Goal: Task Accomplishment & Management: Manage account settings

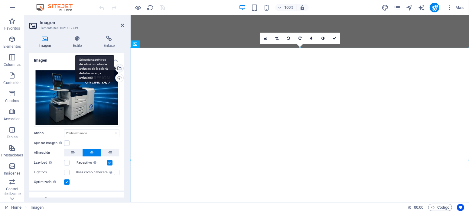
click at [120, 69] on div "Selecciona archivos del administrador de archivos, de la galería de fotos o car…" at bounding box center [118, 68] width 9 height 9
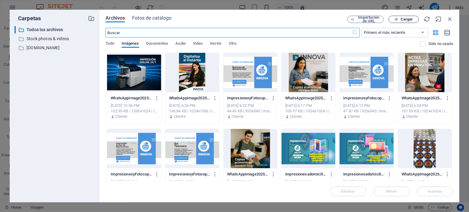
click at [403, 18] on span "Cargar" at bounding box center [407, 20] width 12 height 4
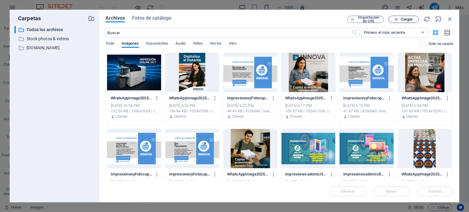
scroll to position [4, 0]
click at [160, 98] on icon "button" at bounding box center [157, 98] width 6 height 5
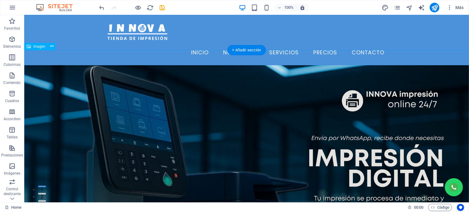
scroll to position [0, 0]
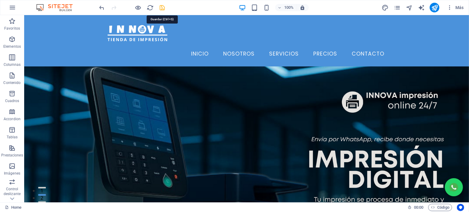
click at [160, 9] on icon "save" at bounding box center [162, 7] width 7 height 7
click at [435, 11] on icon "publish" at bounding box center [434, 7] width 7 height 7
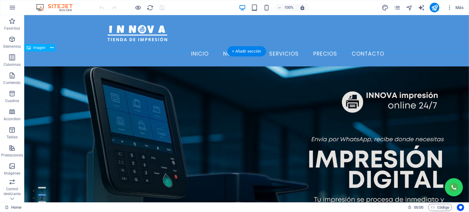
scroll to position [27, 0]
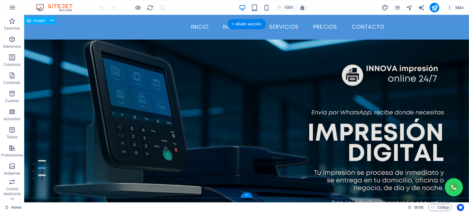
click at [251, 95] on figure at bounding box center [246, 164] width 445 height 250
click at [274, 92] on figure at bounding box center [246, 164] width 445 height 250
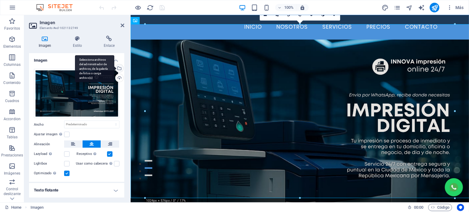
click at [114, 68] on div "Selecciona archivos del administrador de archivos, de la galería de fotos o car…" at bounding box center [94, 68] width 39 height 27
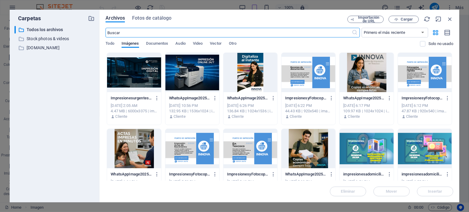
click at [161, 63] on div at bounding box center [134, 72] width 54 height 39
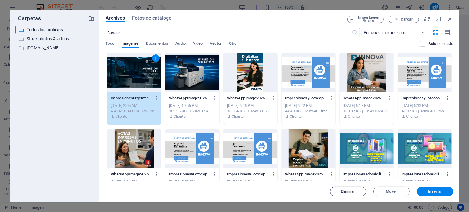
click at [349, 193] on span "Eliminar" at bounding box center [348, 192] width 14 height 4
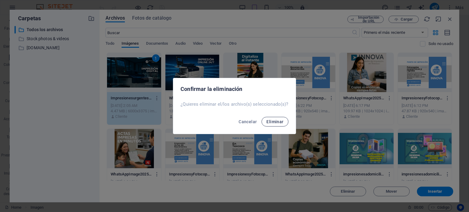
click at [279, 125] on button "Eliminar" at bounding box center [275, 122] width 27 height 10
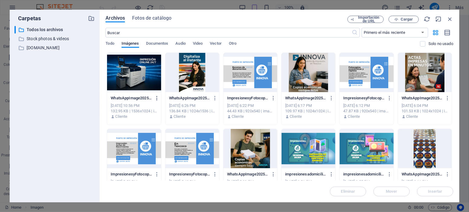
click at [160, 98] on icon "button" at bounding box center [157, 98] width 6 height 5
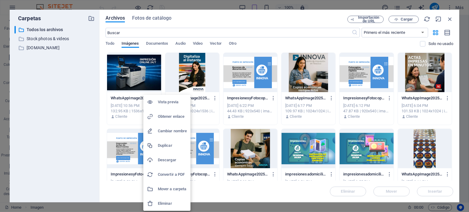
click at [172, 202] on h6 "Eliminar" at bounding box center [172, 203] width 29 height 7
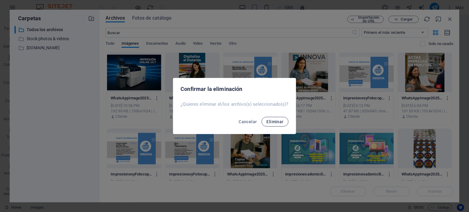
click at [273, 123] on span "Eliminar" at bounding box center [275, 121] width 17 height 5
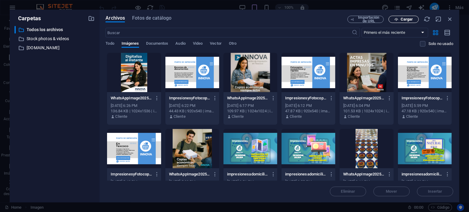
click at [400, 20] on span "Cargar" at bounding box center [403, 20] width 25 height 4
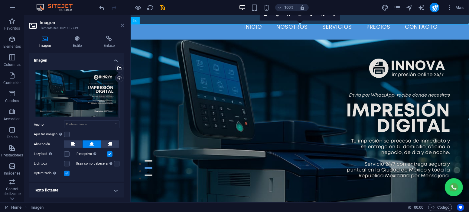
click at [124, 25] on icon at bounding box center [123, 25] width 4 height 5
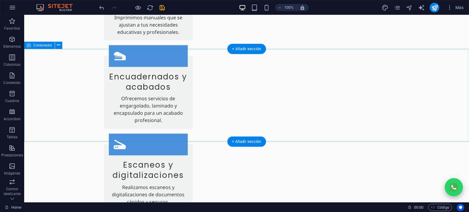
scroll to position [926, 0]
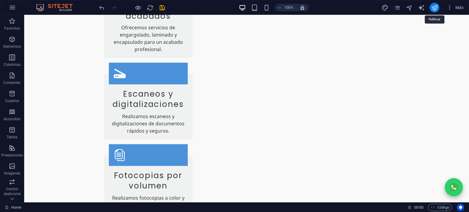
click at [433, 8] on icon "publish" at bounding box center [434, 7] width 7 height 7
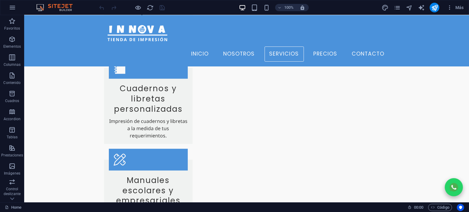
scroll to position [517, 0]
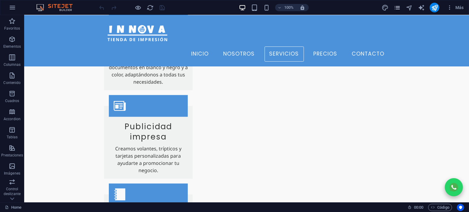
click at [401, 8] on span "pages" at bounding box center [397, 7] width 7 height 7
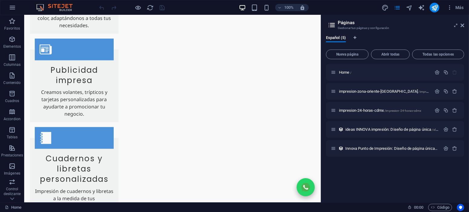
scroll to position [434, 0]
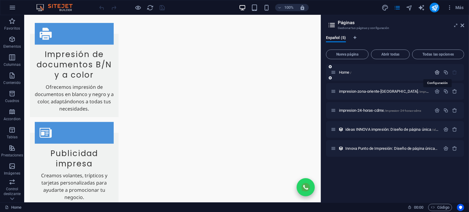
click at [438, 72] on icon "button" at bounding box center [437, 72] width 5 height 5
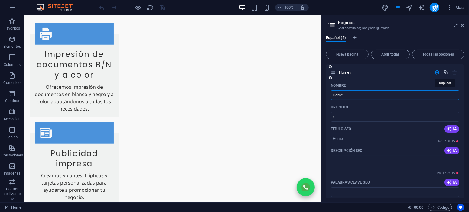
click at [443, 70] on icon "button" at bounding box center [445, 72] width 5 height 5
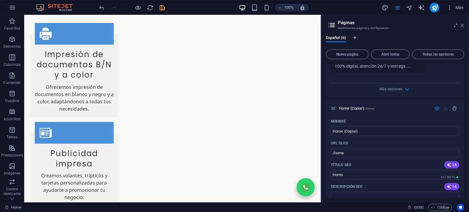
click at [464, 26] on icon at bounding box center [463, 25] width 4 height 5
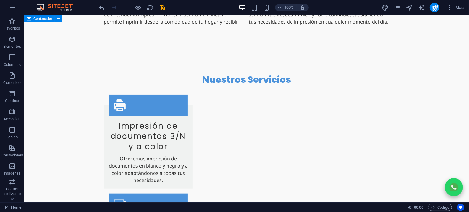
scroll to position [517, 0]
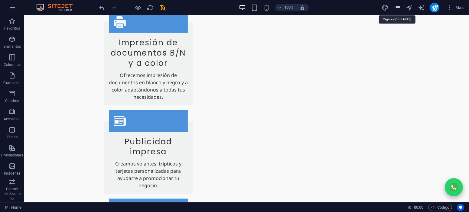
click at [397, 8] on icon "pages" at bounding box center [397, 7] width 7 height 7
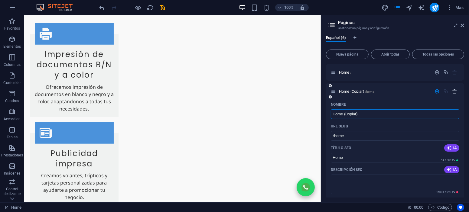
click at [453, 92] on icon "button" at bounding box center [455, 91] width 5 height 5
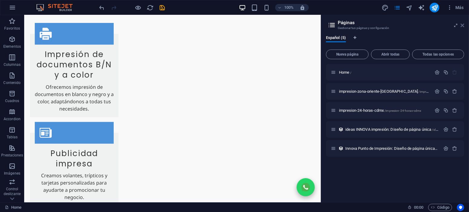
click at [463, 25] on icon at bounding box center [463, 25] width 4 height 5
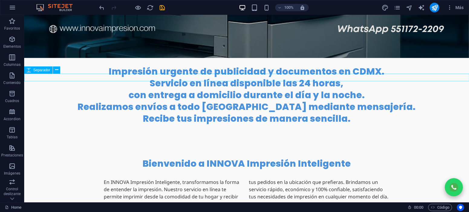
scroll to position [272, 0]
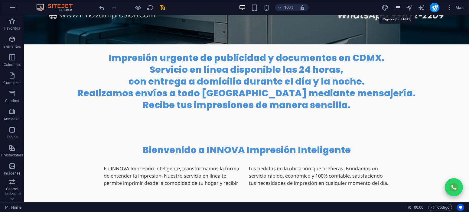
click at [399, 10] on icon "pages" at bounding box center [397, 7] width 7 height 7
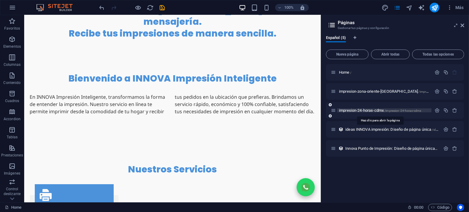
click at [387, 110] on span "/impresion-24-horas-cdmx" at bounding box center [402, 110] width 37 height 3
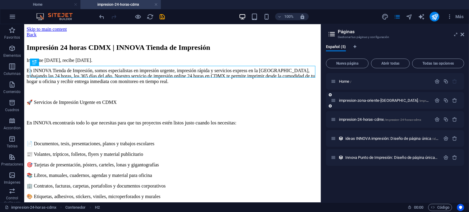
scroll to position [0, 0]
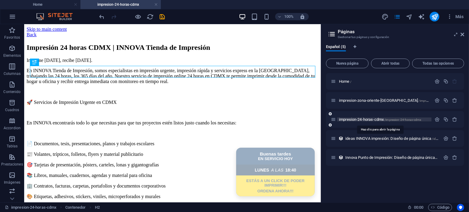
click at [389, 119] on span "/impresion-24-horas-cdmx" at bounding box center [402, 119] width 37 height 3
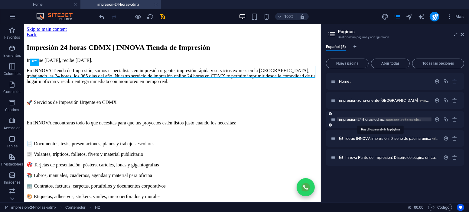
click at [354, 118] on span "impresion-24-horas-cdmx /impresion-24-horas-cdmx" at bounding box center [380, 119] width 83 height 5
click at [439, 120] on icon "button" at bounding box center [437, 119] width 5 height 5
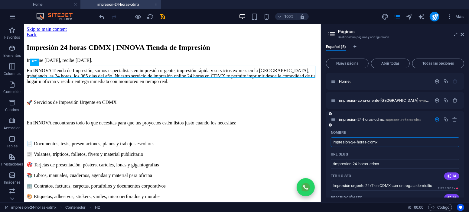
drag, startPoint x: 386, startPoint y: 142, endPoint x: 329, endPoint y: 144, distance: 56.9
click at [454, 120] on icon "button" at bounding box center [455, 119] width 5 height 5
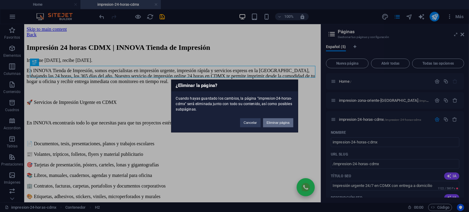
drag, startPoint x: 272, startPoint y: 123, endPoint x: 267, endPoint y: 107, distance: 16.5
click at [272, 123] on button "Eliminar página" at bounding box center [278, 123] width 30 height 9
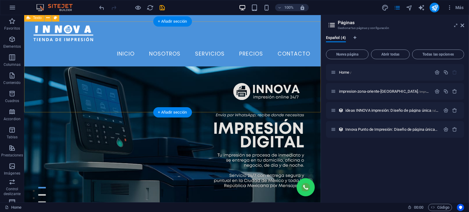
scroll to position [272, 0]
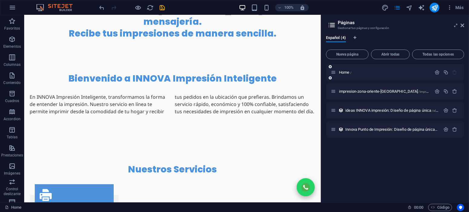
click at [370, 78] on div "Home /" at bounding box center [395, 72] width 138 height 17
drag, startPoint x: 448, startPoint y: 74, endPoint x: 438, endPoint y: 82, distance: 12.7
click at [448, 74] on icon "button" at bounding box center [445, 72] width 5 height 5
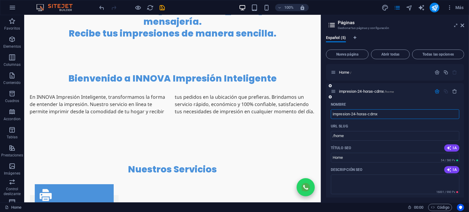
type input "impresion-24-horas-cdmx"
click at [404, 128] on div "URL SLUG" at bounding box center [395, 127] width 129 height 10
click at [404, 135] on input "/home" at bounding box center [395, 136] width 129 height 10
paste input "impresion-24-horas-cdmx"
type input "/impresion-24-horas-cdmx"
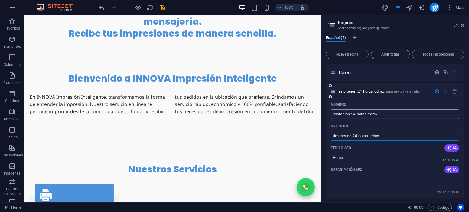
click at [405, 114] on input "impresion-24-horas-cdmx" at bounding box center [395, 115] width 129 height 10
type input "imp"
type input "/i"
type input "impresione"
type input "/impresio"
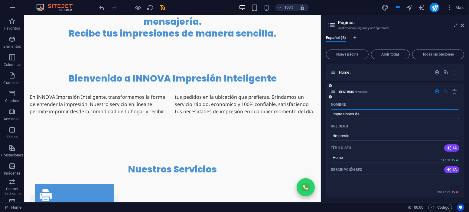
type input "impresiones de"
type input "/impresiones"
type input "impresiones de"
type input "/impresiones-de"
type input "i"
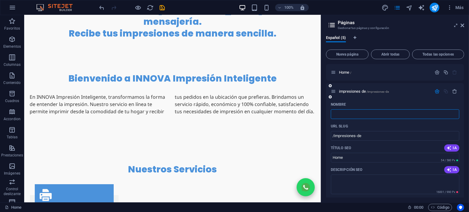
type input "/"
type input "imp"
type input "/im"
type input "impresiones de"
type input "/impresiones"
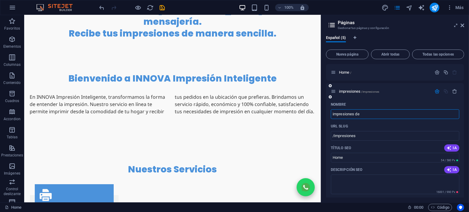
type input "impresiones de n"
type input "/impresiones-de"
type input "impresiones de noche"
type input "/impresiones-de-no"
type input "impresiones de noche"
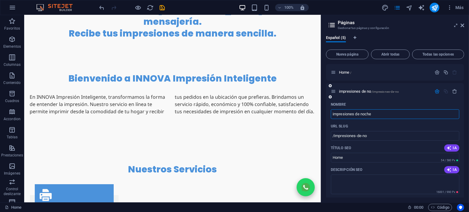
type input "/impresiones-de-noche"
type input "impresiones urgentes dde noche"
type input "/impresiones-urgentes-de-noche"
type input "impresiones urgentes de noche"
type input "/impresiones-urgentes-dde-noche"
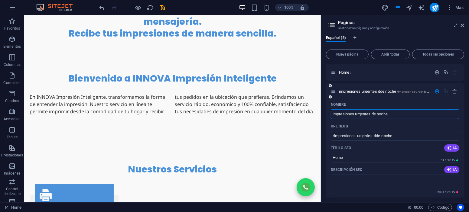
type input "impresiones urgentes de noche"
type input "/impresiones-urgentes-de-noche"
type input "impresiones urgentes de noche y de"
type input "/impresiones-urgentes-de-noche-y"
type input "impresiones urgentes de noche y de"
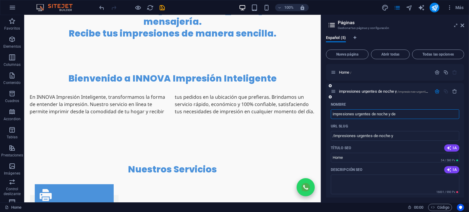
type input "/impresiones-urgentes-de-noche-y-de"
type input "impresiones urgentes de noche y de d"
type input "/impresiones-urgentes-de-noche-y-de-d"
type input "impresiones urgentes de noche y de día"
type input "/impresiones-urgentes-de-noche-y-de-dia"
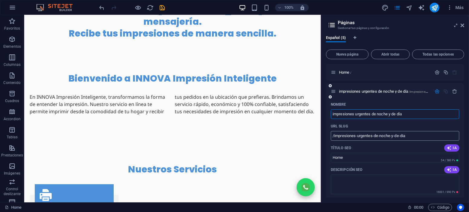
scroll to position [27, 0]
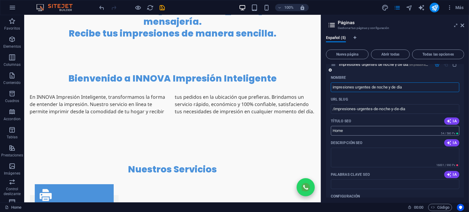
type input "impresiones urgentes de noche y de día"
click at [383, 133] on input "Home" at bounding box center [395, 131] width 129 height 10
type input "impresiones urgentes 24 horas"
click at [386, 153] on textarea "Descripción SEO" at bounding box center [395, 158] width 129 height 20
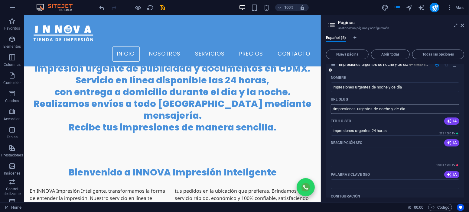
scroll to position [54, 0]
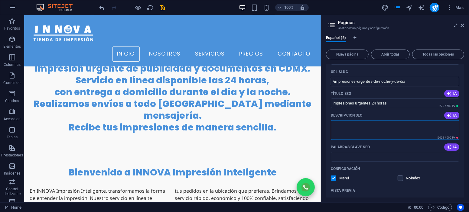
click at [376, 131] on textarea "Descripción SEO" at bounding box center [395, 130] width 129 height 20
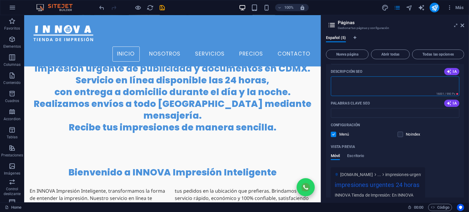
scroll to position [109, 0]
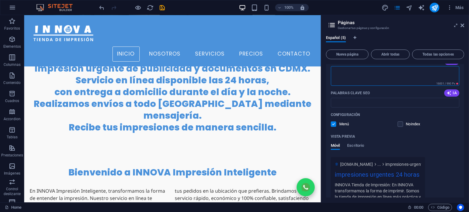
paste textarea "Impresiones urgentes en 24 horas – entrega exprés, calidad profesional y person…"
click at [446, 76] on textarea "Impresiones urgentes en 24 horas – entrega exprés, calidad profesional y person…" at bounding box center [395, 76] width 129 height 20
click at [440, 75] on textarea "Impresiones urgentes en 24 horas – entrega exprés, calidad profesional y person…" at bounding box center [395, 76] width 129 height 20
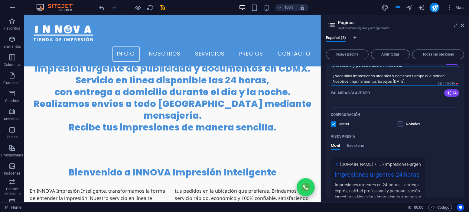
type textarea "Impresiones urgentes en 24 horas – entrega exprés, calidad profesional y person…"
click at [360, 102] on input "Palabras clave SEO" at bounding box center [395, 103] width 129 height 10
paste input "impresiones urgentes, impresión 24 horas, imprenta urgente, impresión rápida, i…"
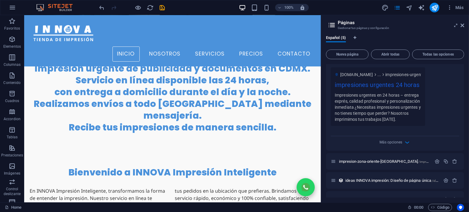
scroll to position [211, 0]
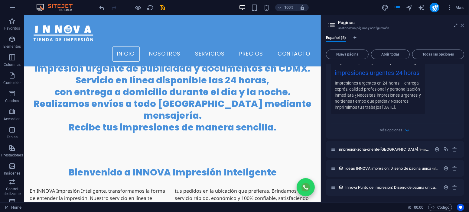
type input "impresiones urgentes, impresión 24 horas, imprenta urgente, impresión rápida, i…"
click at [462, 27] on icon at bounding box center [463, 25] width 4 height 5
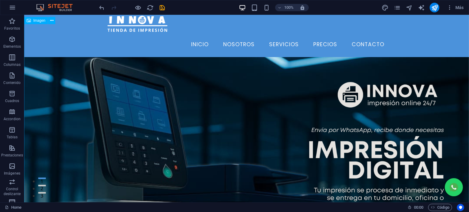
scroll to position [0, 0]
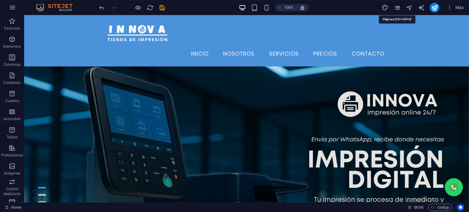
click at [397, 11] on icon "pages" at bounding box center [397, 7] width 7 height 7
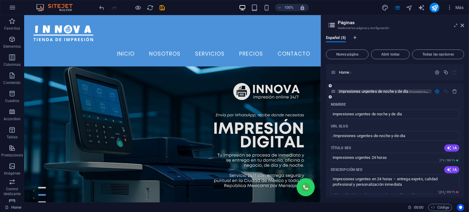
click at [346, 89] on span "impresiones urgentes de noche y de día /impresiones-urgentes-de-noche-y-de-dia" at bounding box center [402, 91] width 127 height 5
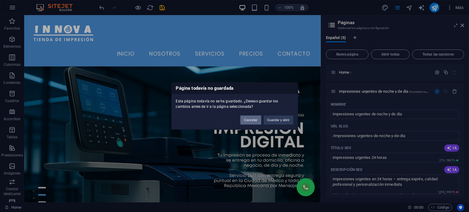
click at [257, 119] on button "Cancelar" at bounding box center [250, 120] width 21 height 9
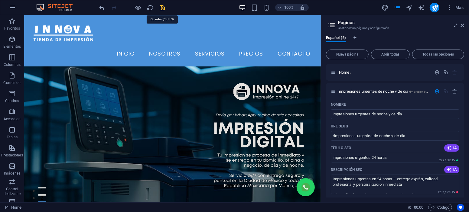
click at [161, 8] on icon "save" at bounding box center [162, 7] width 7 height 7
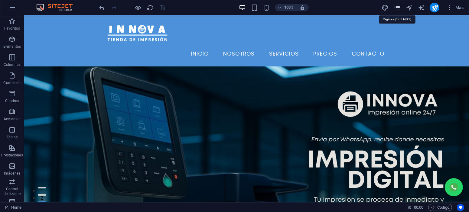
click at [399, 7] on icon "pages" at bounding box center [397, 7] width 7 height 7
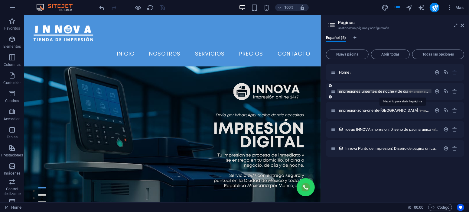
click at [376, 92] on span "impresiones urgentes de noche y de día /impresiones-urgentes-de-noche-y-de-dia" at bounding box center [402, 91] width 127 height 5
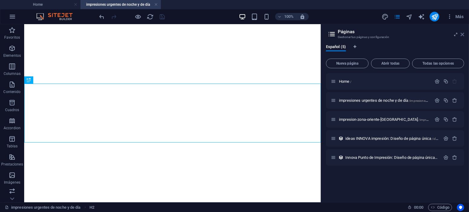
click at [462, 35] on icon at bounding box center [463, 34] width 4 height 5
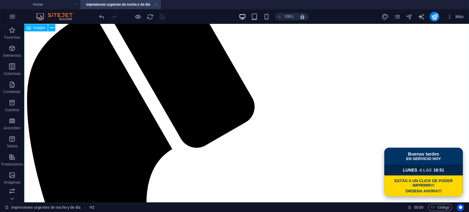
scroll to position [69, 0]
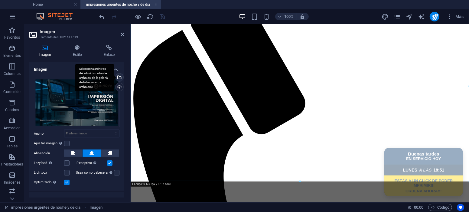
click at [118, 78] on div "Selecciona archivos del administrador de archivos, de la galería de fotos o car…" at bounding box center [118, 78] width 9 height 9
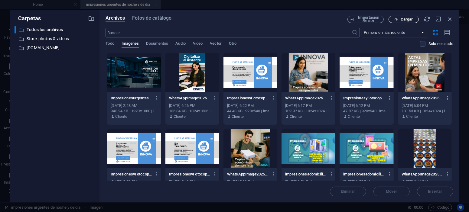
click at [403, 20] on span "Cargar" at bounding box center [407, 20] width 12 height 4
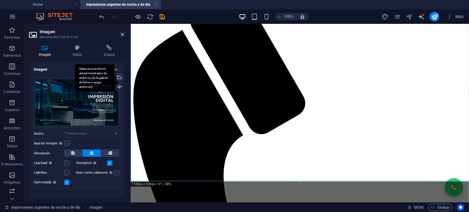
click at [119, 79] on div "Selecciona archivos del administrador de archivos, de la galería de fotos o car…" at bounding box center [118, 78] width 9 height 9
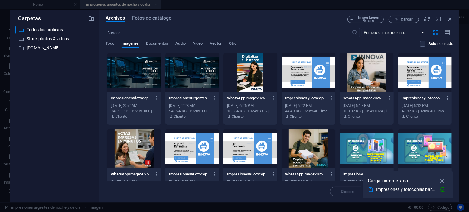
click at [198, 87] on div at bounding box center [192, 72] width 54 height 39
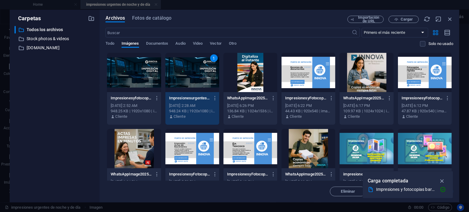
click at [198, 87] on div "1" at bounding box center [192, 72] width 54 height 39
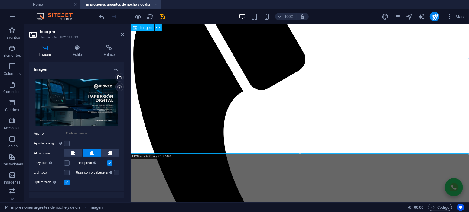
scroll to position [124, 0]
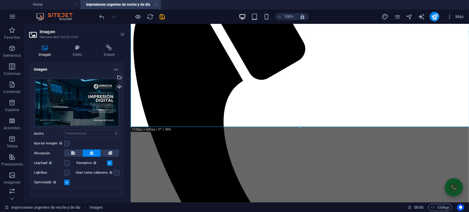
drag, startPoint x: 123, startPoint y: 36, endPoint x: 102, endPoint y: 14, distance: 30.8
click at [123, 36] on icon at bounding box center [123, 34] width 4 height 5
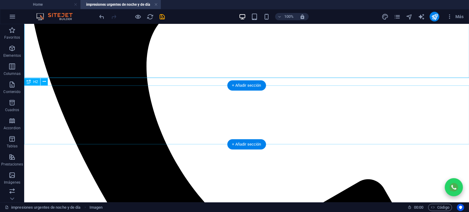
scroll to position [233, 0]
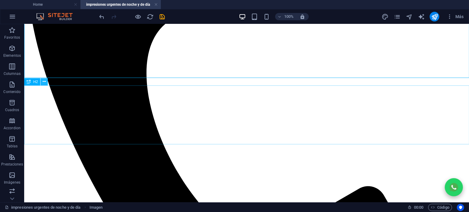
click at [46, 84] on button at bounding box center [44, 81] width 7 height 7
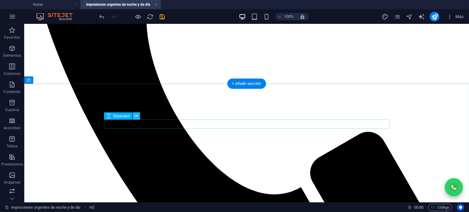
scroll to position [396, 0]
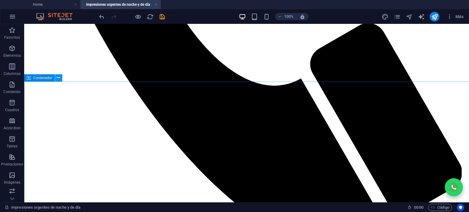
click at [60, 78] on button at bounding box center [58, 77] width 7 height 7
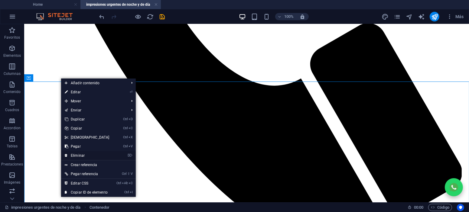
click at [93, 155] on link "⌦ Eliminar" at bounding box center [87, 155] width 52 height 9
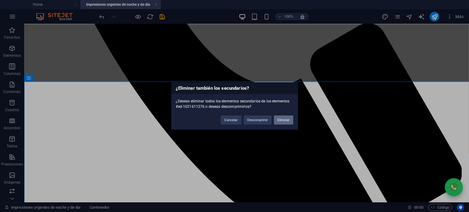
click at [279, 121] on button "Eliminar" at bounding box center [283, 120] width 19 height 9
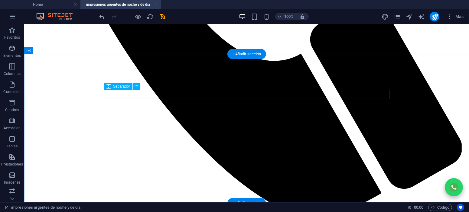
scroll to position [423, 0]
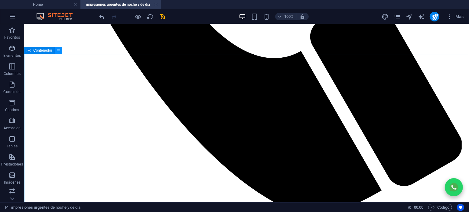
click at [58, 50] on icon at bounding box center [58, 50] width 3 height 6
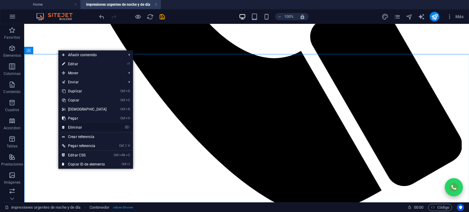
click at [75, 124] on link "⌦ Eliminar" at bounding box center [84, 127] width 52 height 9
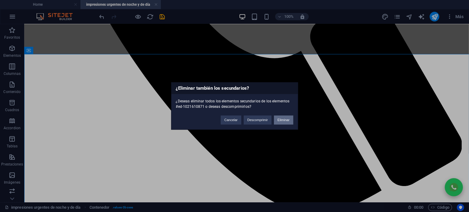
drag, startPoint x: 286, startPoint y: 123, endPoint x: 261, endPoint y: 97, distance: 35.9
click at [286, 123] on button "Eliminar" at bounding box center [283, 120] width 19 height 9
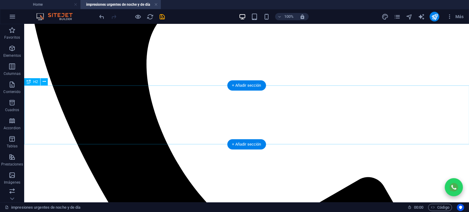
scroll to position [233, 0]
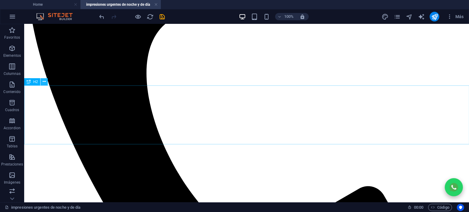
click at [43, 81] on icon at bounding box center [44, 82] width 3 height 6
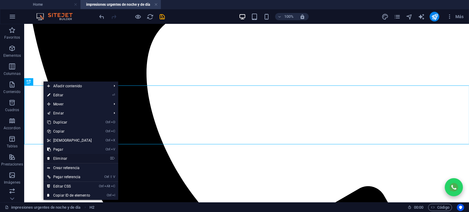
click at [70, 157] on link "⌦ Eliminar" at bounding box center [70, 158] width 52 height 9
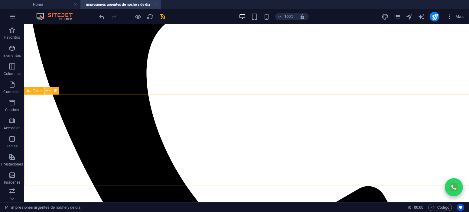
click at [45, 91] on button at bounding box center [47, 90] width 7 height 7
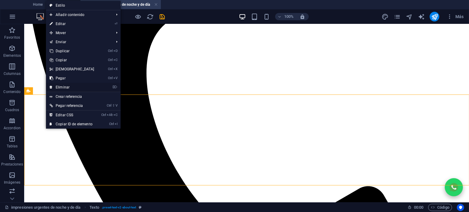
click at [72, 87] on link "⌦ Eliminar" at bounding box center [72, 87] width 52 height 9
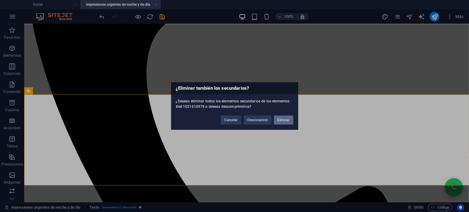
drag, startPoint x: 286, startPoint y: 121, endPoint x: 262, endPoint y: 97, distance: 34.4
click at [286, 121] on button "Eliminar" at bounding box center [283, 120] width 19 height 9
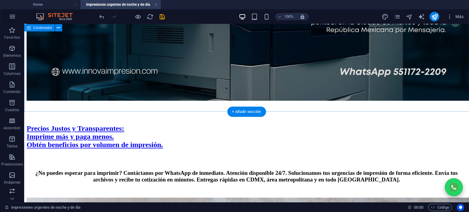
scroll to position [723, 0]
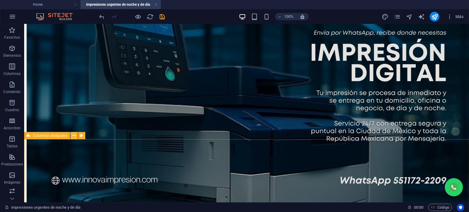
click at [75, 136] on icon at bounding box center [73, 136] width 3 height 6
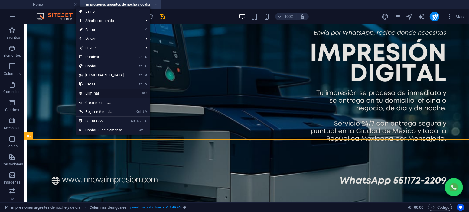
click at [109, 93] on link "⌦ Eliminar" at bounding box center [102, 93] width 52 height 9
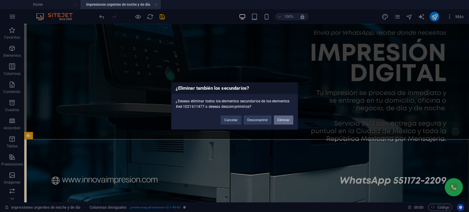
click at [289, 122] on button "Eliminar" at bounding box center [283, 120] width 19 height 9
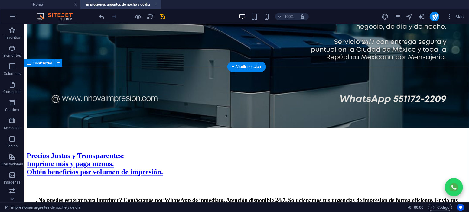
scroll to position [777, 0]
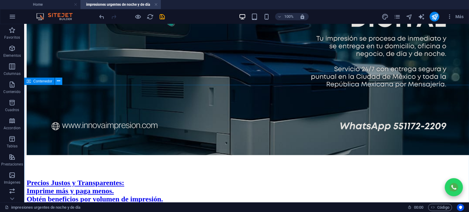
click at [59, 79] on icon at bounding box center [58, 81] width 3 height 6
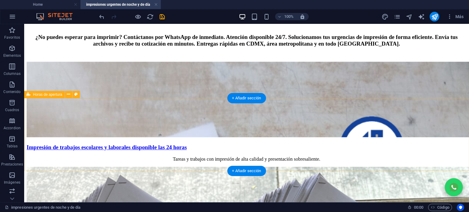
scroll to position [940, 0]
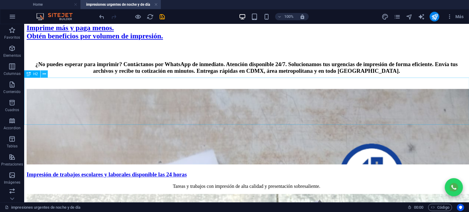
click at [44, 74] on icon at bounding box center [44, 74] width 3 height 6
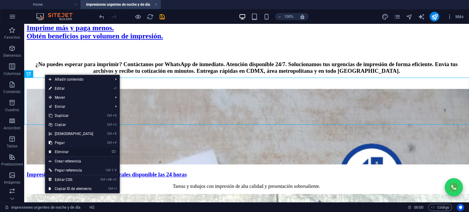
drag, startPoint x: 69, startPoint y: 153, endPoint x: 43, endPoint y: 127, distance: 36.4
click at [69, 153] on link "⌦ Eliminar" at bounding box center [71, 152] width 52 height 9
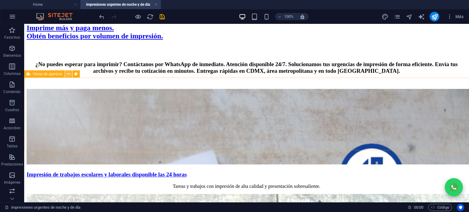
click at [68, 75] on icon at bounding box center [68, 74] width 3 height 6
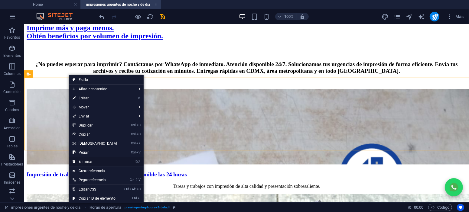
click at [93, 160] on link "⌦ Eliminar" at bounding box center [95, 161] width 52 height 9
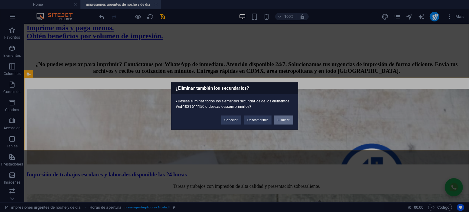
click at [286, 120] on button "Eliminar" at bounding box center [283, 120] width 19 height 9
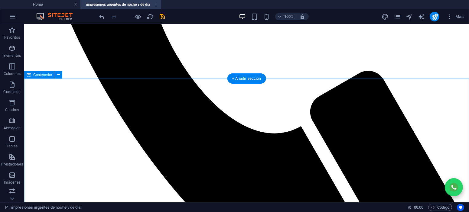
scroll to position [212, 0]
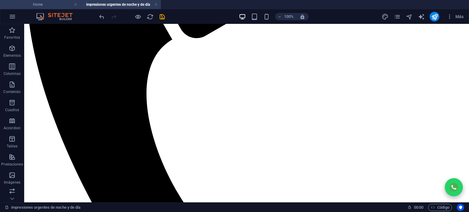
click at [61, 8] on li "Home" at bounding box center [40, 4] width 80 height 9
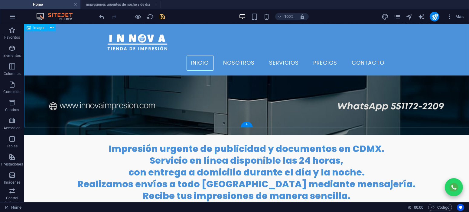
scroll to position [163, 0]
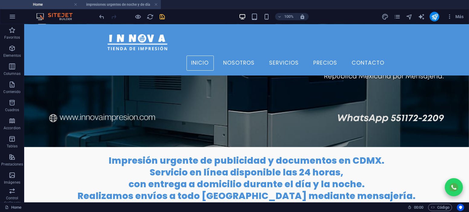
click at [123, 6] on h4 "impresiones urgentes de noche y de día" at bounding box center [120, 4] width 80 height 7
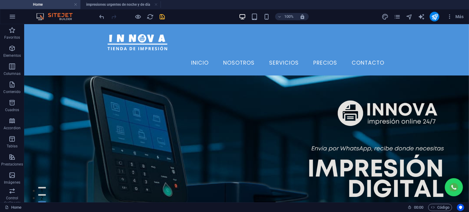
scroll to position [212, 0]
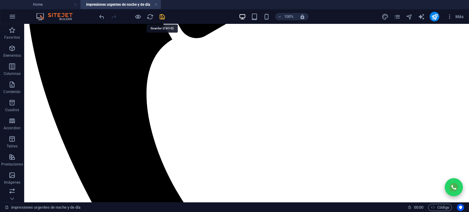
click at [164, 19] on icon "save" at bounding box center [162, 16] width 7 height 7
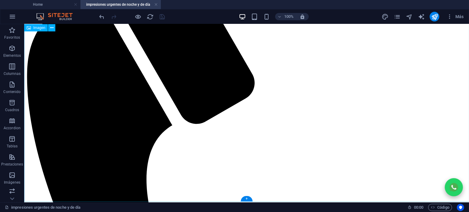
scroll to position [136, 0]
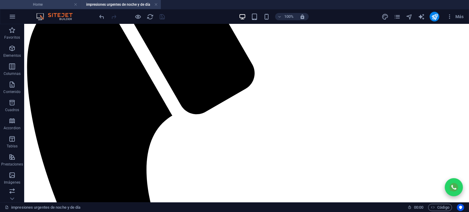
click at [49, 3] on h4 "Home" at bounding box center [40, 4] width 80 height 7
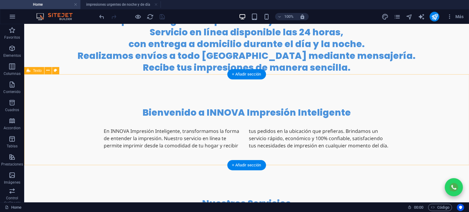
scroll to position [326, 0]
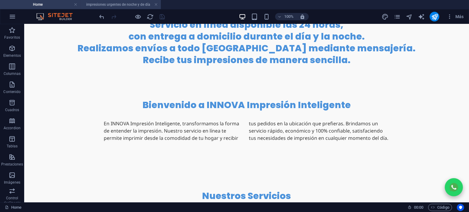
click at [130, 2] on h4 "impresiones urgentes de noche y de día" at bounding box center [120, 4] width 80 height 7
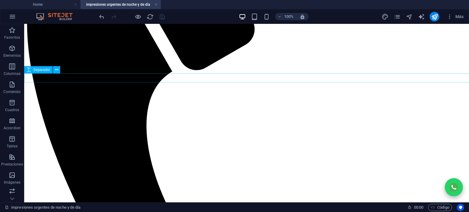
scroll to position [245, 0]
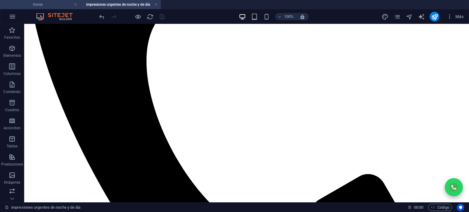
click at [41, 3] on h4 "Home" at bounding box center [40, 4] width 80 height 7
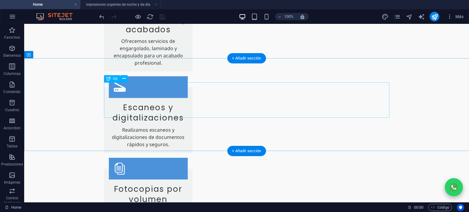
scroll to position [926, 0]
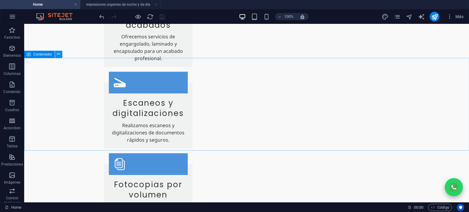
click at [59, 55] on icon at bounding box center [58, 54] width 3 height 6
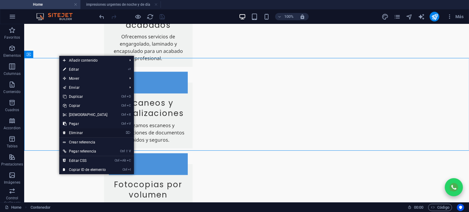
click at [85, 132] on link "⌦ Eliminar" at bounding box center [85, 133] width 52 height 9
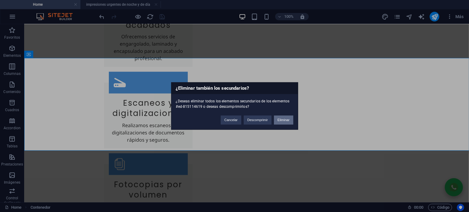
click at [281, 121] on button "Eliminar" at bounding box center [283, 120] width 19 height 9
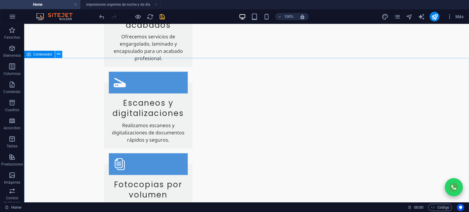
click at [59, 54] on icon at bounding box center [58, 54] width 3 height 6
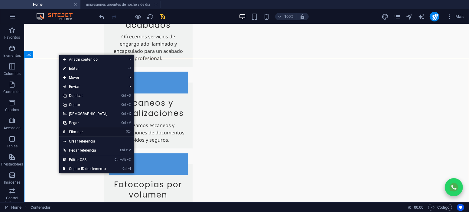
click at [86, 129] on link "⌦ Eliminar" at bounding box center [85, 132] width 52 height 9
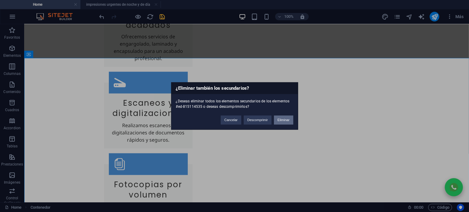
click at [279, 118] on button "Eliminar" at bounding box center [283, 120] width 19 height 9
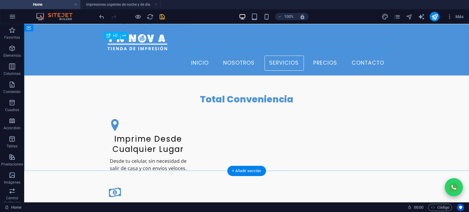
scroll to position [1252, 0]
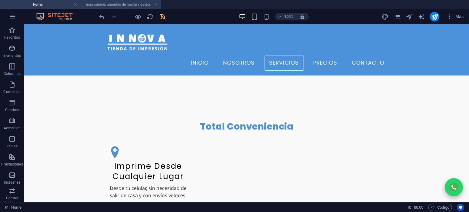
click at [138, 7] on h4 "impresiones urgentes de noche y de día" at bounding box center [120, 4] width 80 height 7
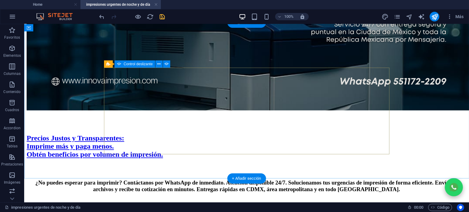
scroll to position [817, 0]
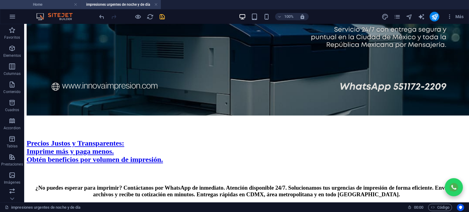
click at [60, 6] on h4 "Home" at bounding box center [40, 4] width 80 height 7
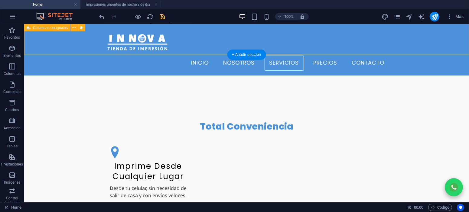
scroll to position [1198, 0]
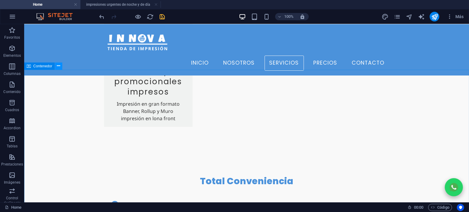
click at [58, 68] on icon at bounding box center [58, 66] width 3 height 6
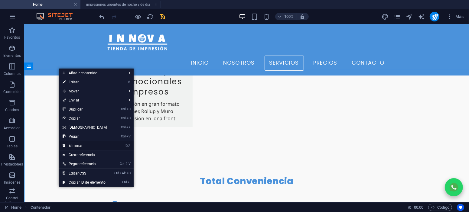
click at [80, 143] on link "⌦ Eliminar" at bounding box center [85, 145] width 52 height 9
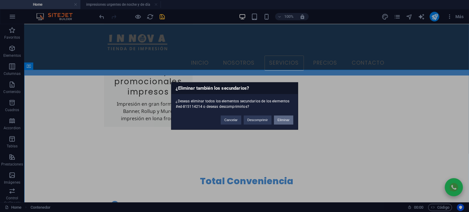
drag, startPoint x: 278, startPoint y: 120, endPoint x: 253, endPoint y: 96, distance: 34.4
click at [278, 120] on button "Eliminar" at bounding box center [283, 120] width 19 height 9
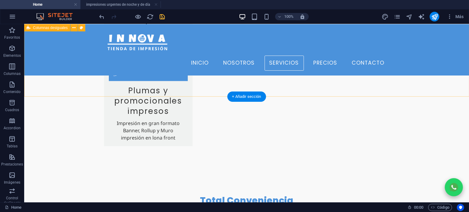
scroll to position [1171, 0]
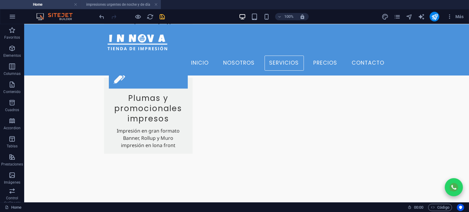
click at [115, 6] on h4 "impresiones urgentes de noche y de día" at bounding box center [120, 4] width 80 height 7
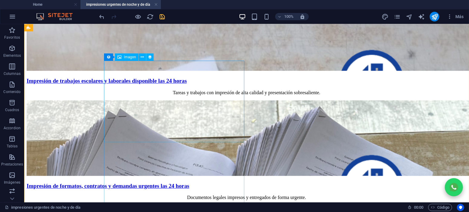
scroll to position [1198, 0]
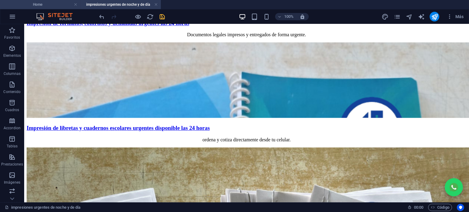
click at [62, 3] on h4 "Home" at bounding box center [40, 4] width 80 height 7
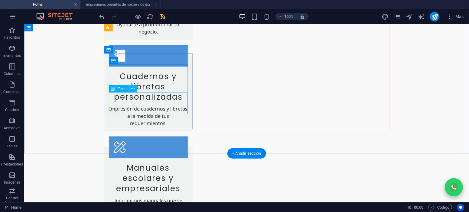
scroll to position [762, 0]
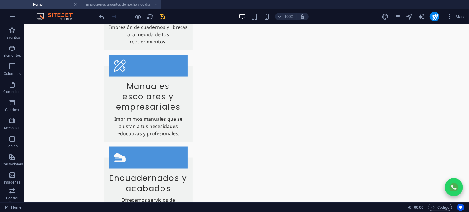
click at [110, 3] on h4 "impresiones urgentes de noche y de día" at bounding box center [120, 4] width 80 height 7
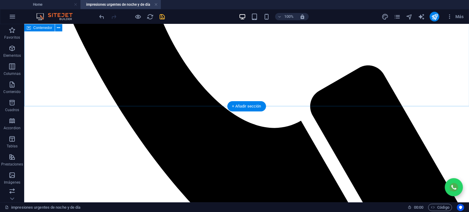
scroll to position [163, 0]
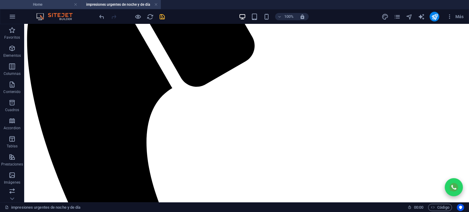
click at [50, 5] on h4 "Home" at bounding box center [40, 4] width 80 height 7
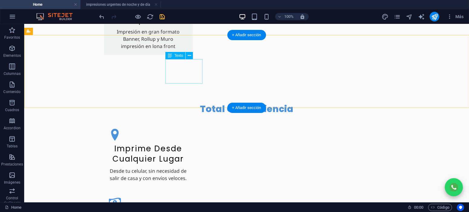
scroll to position [1334, 0]
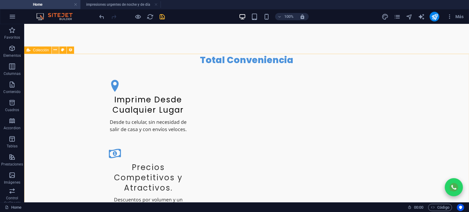
click at [57, 52] on button at bounding box center [55, 50] width 7 height 7
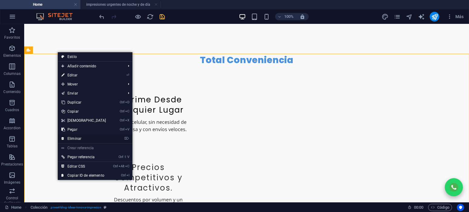
click at [93, 137] on link "⌦ Eliminar" at bounding box center [84, 138] width 52 height 9
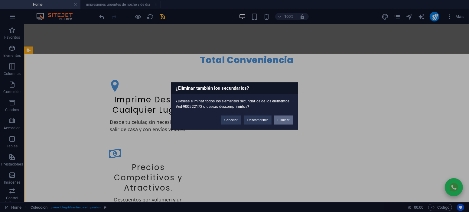
drag, startPoint x: 293, startPoint y: 120, endPoint x: 269, endPoint y: 96, distance: 33.8
click at [293, 120] on button "Eliminar" at bounding box center [283, 120] width 19 height 9
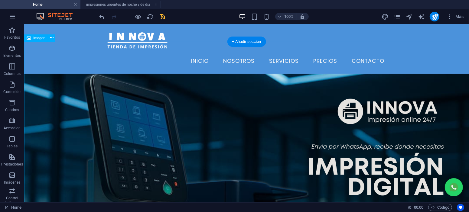
scroll to position [0, 0]
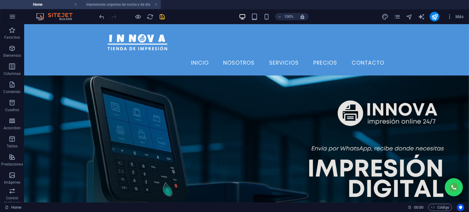
click at [129, 7] on h4 "impresiones urgentes de noche y de día" at bounding box center [120, 4] width 80 height 7
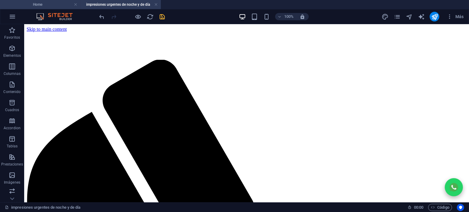
click at [59, 4] on h4 "Home" at bounding box center [40, 4] width 80 height 7
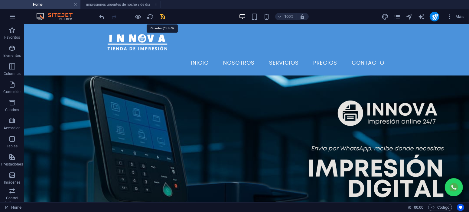
click at [163, 17] on icon "save" at bounding box center [162, 16] width 7 height 7
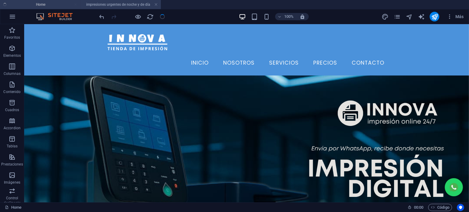
click at [123, 4] on h4 "impresiones urgentes de noche y de día" at bounding box center [120, 4] width 80 height 7
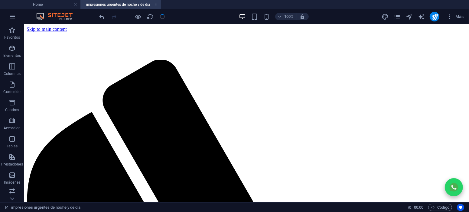
click at [120, 5] on h4 "impresiones urgentes de noche y de día" at bounding box center [120, 4] width 80 height 7
click at [130, 5] on h4 "impresiones urgentes de noche y de día" at bounding box center [120, 4] width 80 height 7
click at [60, 6] on h4 "Home" at bounding box center [40, 4] width 80 height 7
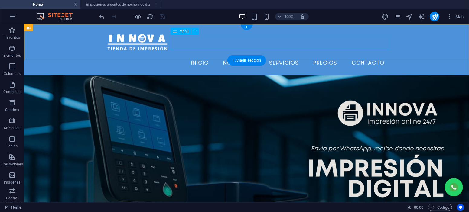
click at [287, 55] on nav "Inicio Nosotros Servicios Precios Contacto" at bounding box center [247, 62] width 286 height 15
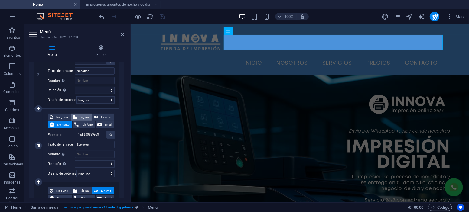
click at [83, 116] on span "Página" at bounding box center [84, 117] width 11 height 7
select select
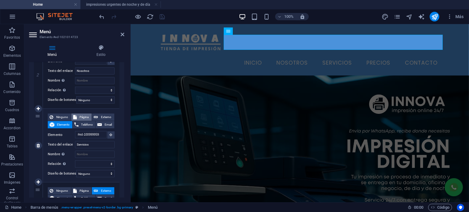
select select
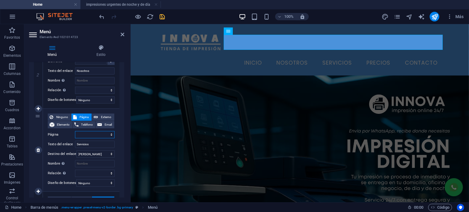
click at [111, 136] on select "Home impresiones urgentes de noche y de día impresion-zona-oriente-edomex" at bounding box center [95, 134] width 40 height 7
select select "1"
click at [75, 131] on select "Home impresiones urgentes de noche y de día impresion-zona-oriente-edomex" at bounding box center [95, 134] width 40 height 7
select select
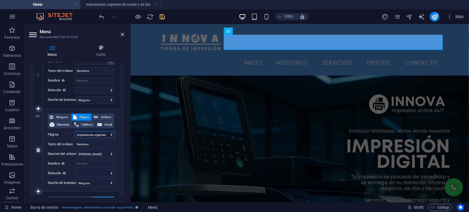
select select
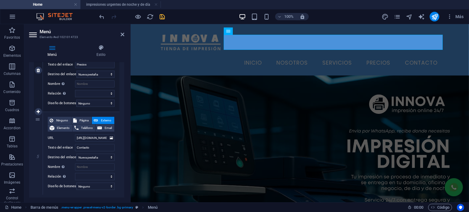
scroll to position [345, 0]
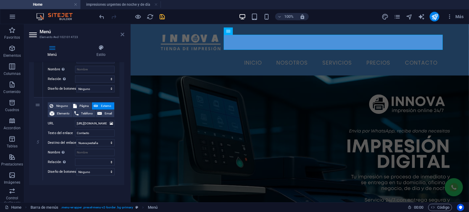
click at [122, 36] on icon at bounding box center [123, 34] width 4 height 5
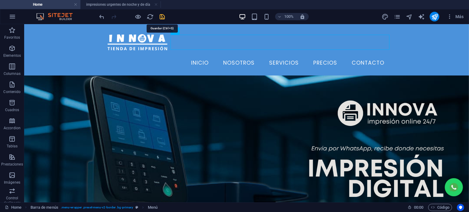
click at [162, 16] on icon "save" at bounding box center [162, 16] width 7 height 7
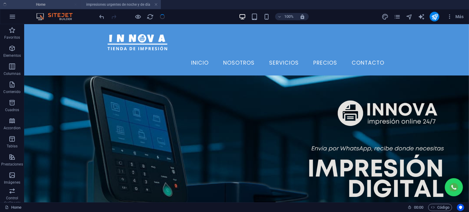
click at [136, 5] on h4 "impresiones urgentes de noche y de día" at bounding box center [120, 4] width 80 height 7
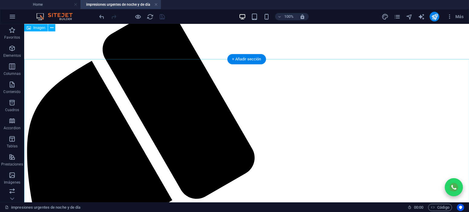
scroll to position [0, 0]
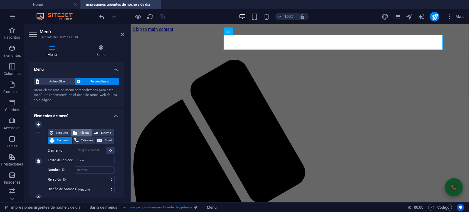
click at [89, 134] on span "Página" at bounding box center [84, 132] width 11 height 7
select select
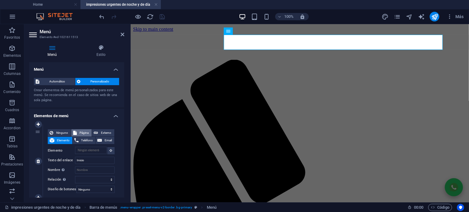
select select
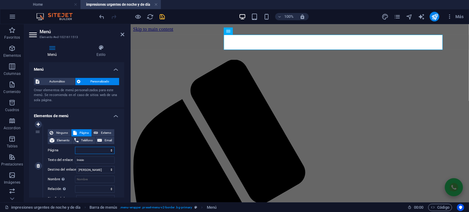
click at [111, 152] on select "Home impresiones urgentes de noche y de día impresion-zona-oriente-edomex" at bounding box center [95, 150] width 40 height 7
select select "0"
click at [75, 147] on select "Home impresiones urgentes de noche y de día impresion-zona-oriente-edomex" at bounding box center [95, 150] width 40 height 7
select select
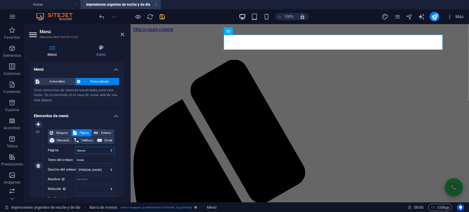
select select
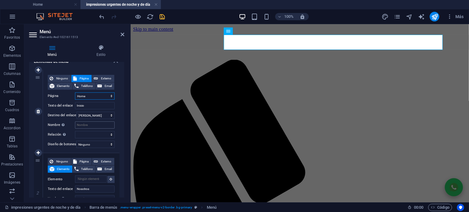
scroll to position [82, 0]
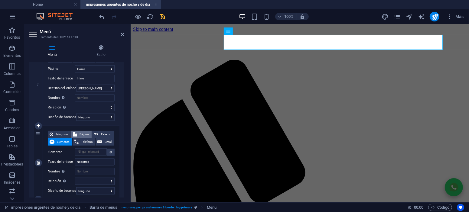
click at [86, 136] on span "Página" at bounding box center [84, 134] width 11 height 7
select select
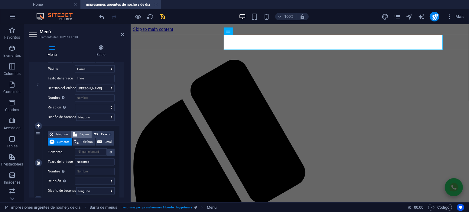
select select
click at [110, 153] on select "Home impresiones urgentes de noche y de día impresion-zona-oriente-edomex" at bounding box center [95, 152] width 40 height 7
select select "0"
click at [75, 149] on select "Home impresiones urgentes de noche y de día impresion-zona-oriente-edomex" at bounding box center [95, 152] width 40 height 7
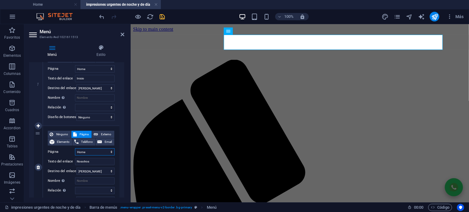
select select
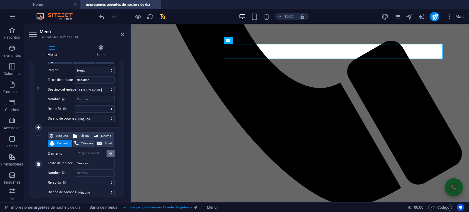
scroll to position [290, 0]
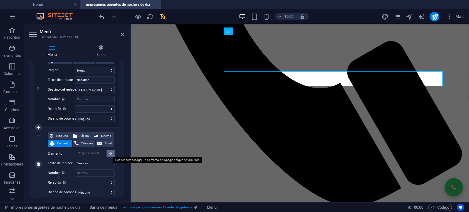
click at [110, 152] on icon at bounding box center [111, 153] width 3 height 3
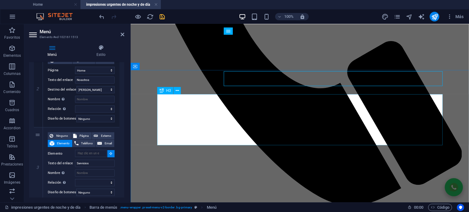
select select
type input "#ed-1021611060"
select select
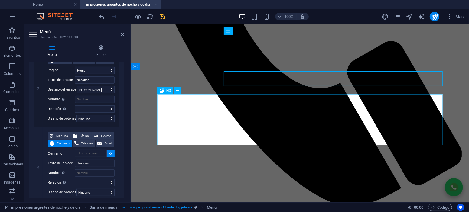
select select
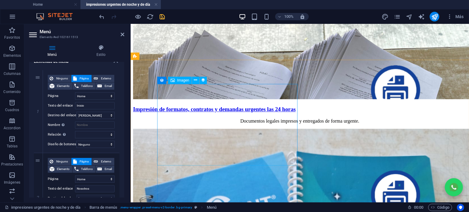
scroll to position [889, 0]
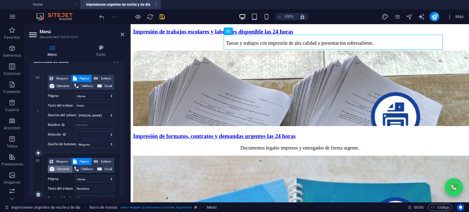
click at [69, 171] on span "Elemento" at bounding box center [63, 169] width 14 height 7
select select
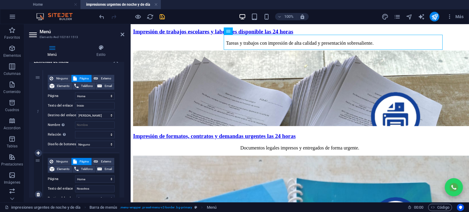
select select
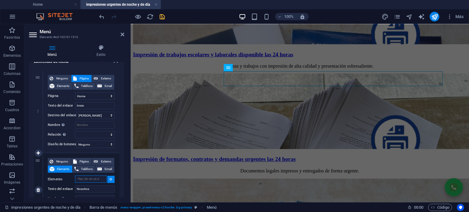
scroll to position [853, 0]
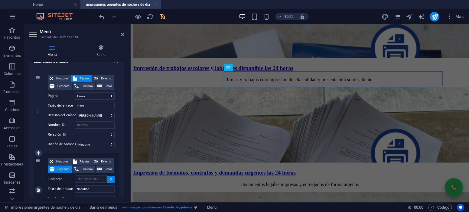
click at [110, 179] on icon at bounding box center [111, 179] width 3 height 3
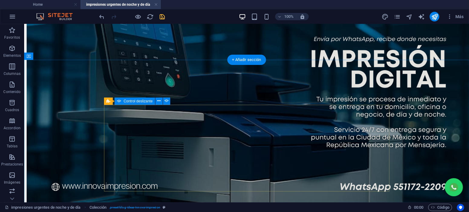
scroll to position [668, 0]
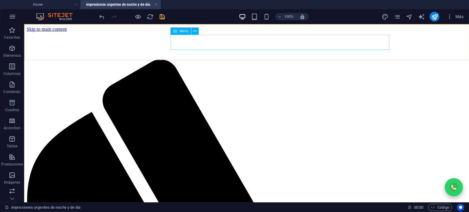
select select
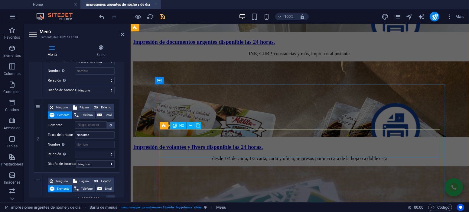
scroll to position [1225, 0]
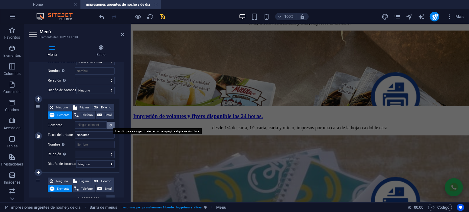
click at [113, 126] on button at bounding box center [110, 125] width 7 height 7
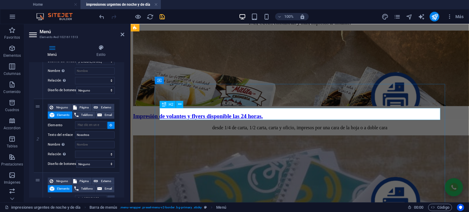
select select
type input "#ed-1021611213"
select select
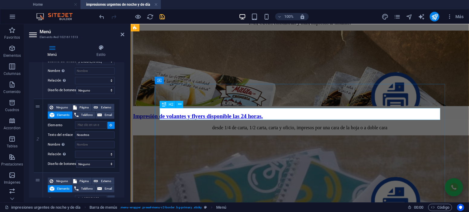
select select
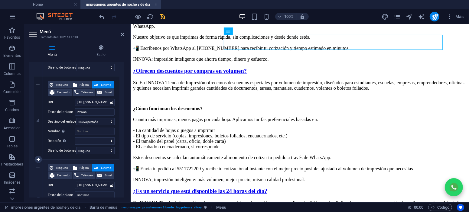
scroll to position [272, 0]
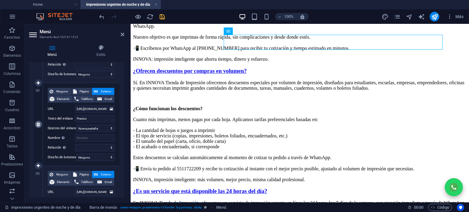
click at [37, 126] on icon at bounding box center [38, 125] width 3 height 4
select select
type input "https://tapni.com/tienda_de_impresion"
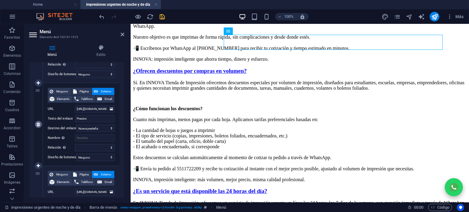
type input "Contacto"
select select
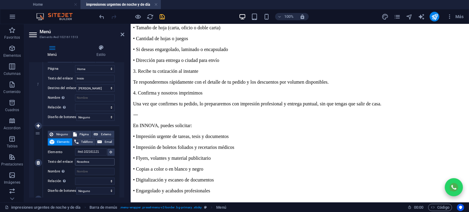
scroll to position [2957, 0]
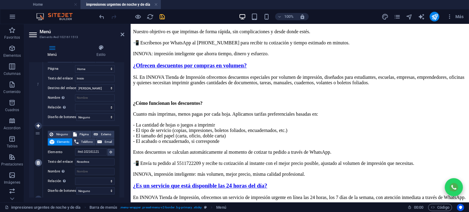
click at [38, 165] on icon at bounding box center [38, 163] width 3 height 4
select select
type input "#ed-1021611060"
type input "Servicios"
select select
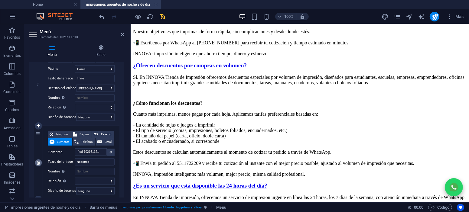
type input "https://tapni.com/tienda_de_impresion"
type input "Contacto"
select select "blank"
select select
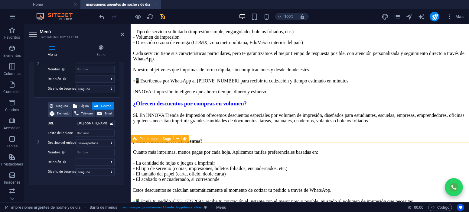
scroll to position [2984, 0]
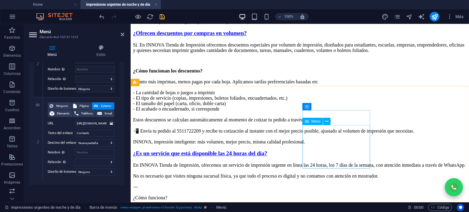
select select "2"
select select
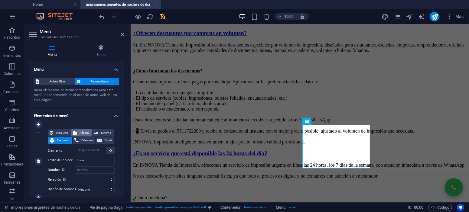
click at [84, 133] on span "Página" at bounding box center [84, 132] width 11 height 7
select select
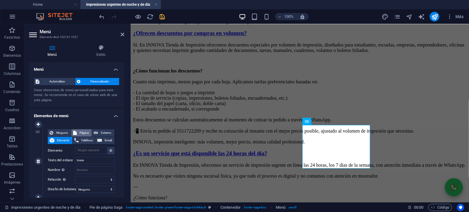
select select
click at [110, 150] on select "Home impresiones urgentes de noche y de día impresion-zona-oriente-edomex" at bounding box center [95, 150] width 40 height 7
select select "0"
click at [75, 147] on select "Home impresiones urgentes de noche y de día impresion-zona-oriente-edomex" at bounding box center [95, 150] width 40 height 7
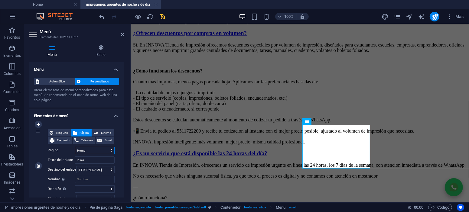
select select
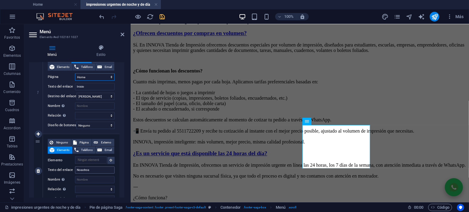
scroll to position [82, 0]
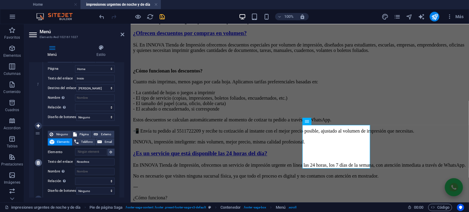
click at [37, 165] on icon at bounding box center [38, 163] width 3 height 4
select select
type input "Servicios"
select select
type input "https://innovaimpresion.com/ideas-innova-impresion-elemento/lista-de-precios-ju…"
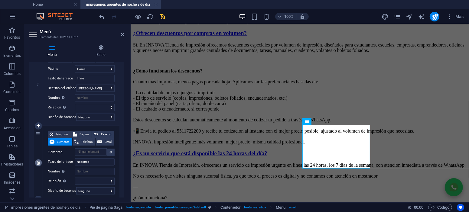
type input "Precios"
select select "blank"
select select
select select "2"
type input "Copias e Impresiones en el Edomex"
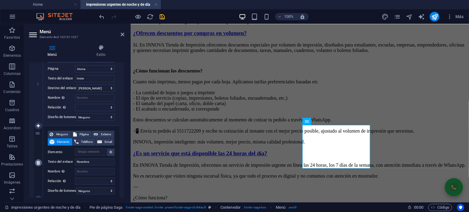
select select
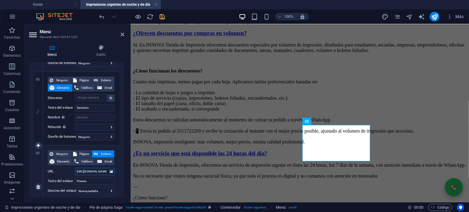
click at [100, 172] on input "https://innovaimpresion.com/ideas-innova-impresion-elemento/lista-de-precios-ju…" at bounding box center [95, 171] width 40 height 7
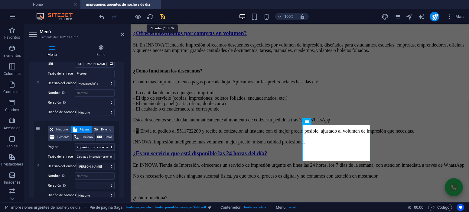
scroll to position [0, 0]
click at [162, 15] on icon "save" at bounding box center [162, 16] width 7 height 7
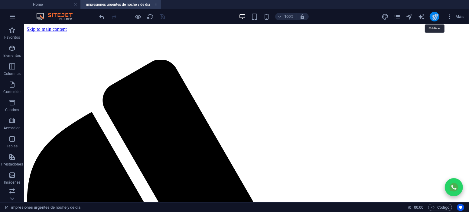
click at [437, 15] on icon "publish" at bounding box center [434, 16] width 7 height 7
click at [64, 3] on h4 "Home" at bounding box center [40, 4] width 80 height 7
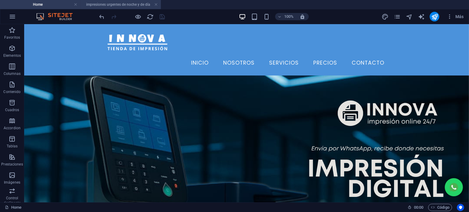
click at [138, 3] on h4 "impresiones urgentes de noche y de día" at bounding box center [120, 4] width 80 height 7
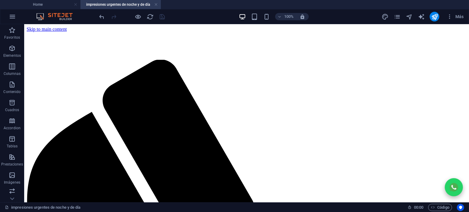
click at [162, 16] on div at bounding box center [132, 17] width 68 height 10
click at [64, 1] on li "Home" at bounding box center [40, 4] width 80 height 9
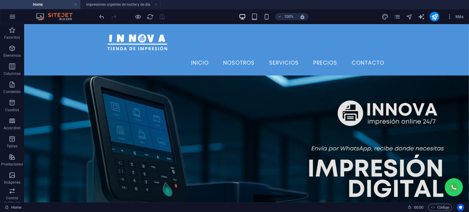
click at [165, 19] on div at bounding box center [132, 17] width 68 height 10
click at [431, 18] on icon "publish" at bounding box center [434, 16] width 7 height 7
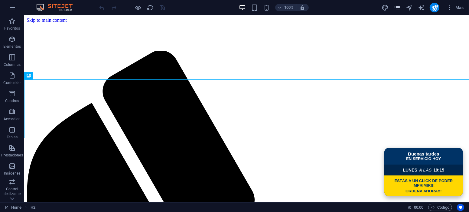
scroll to position [230, 0]
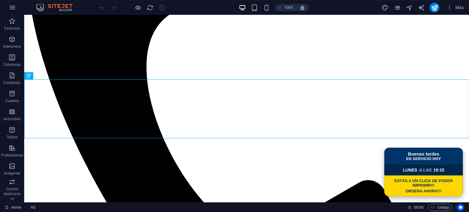
drag, startPoint x: 396, startPoint y: 9, endPoint x: 361, endPoint y: 19, distance: 37.2
click at [396, 9] on icon "pages" at bounding box center [397, 7] width 7 height 7
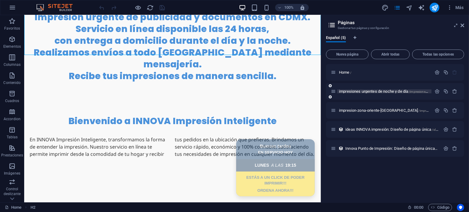
click at [374, 92] on span "impresiones urgentes de noche y de día /impresiones-urgentes-de-noche-y-de-dia" at bounding box center [402, 91] width 127 height 5
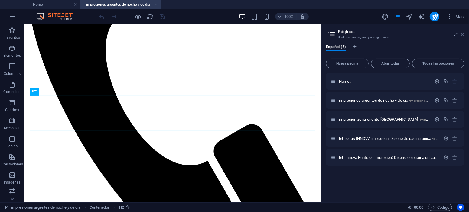
scroll to position [172, 0]
click at [464, 34] on icon at bounding box center [463, 34] width 4 height 5
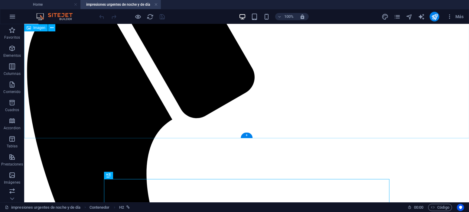
scroll to position [118, 0]
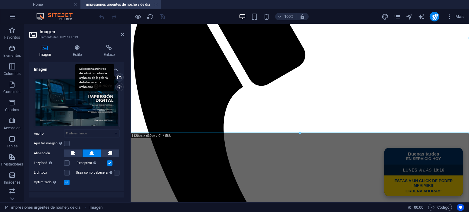
click at [119, 76] on div "Selecciona archivos del administrador de archivos, de la galería de fotos o car…" at bounding box center [118, 78] width 9 height 9
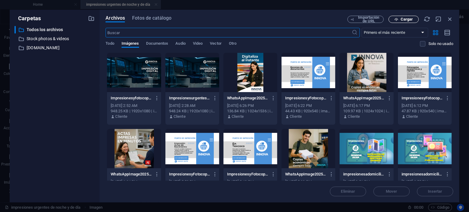
click at [414, 21] on span "Cargar" at bounding box center [403, 20] width 25 height 4
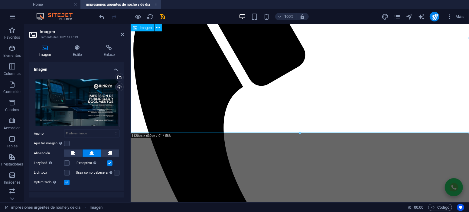
scroll to position [90, 0]
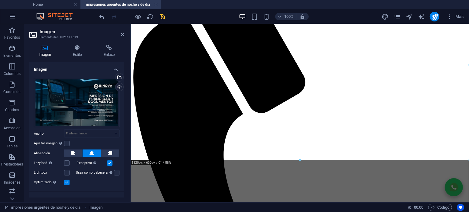
click at [166, 20] on span "save" at bounding box center [162, 16] width 7 height 7
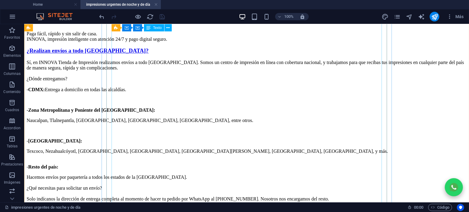
scroll to position [2949, 0]
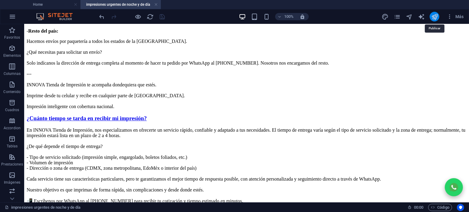
click at [432, 17] on icon "publish" at bounding box center [434, 16] width 7 height 7
